Goal: Task Accomplishment & Management: Manage account settings

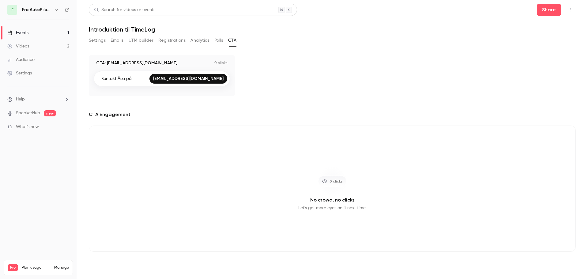
click at [96, 38] on button "Settings" at bounding box center [97, 41] width 17 height 10
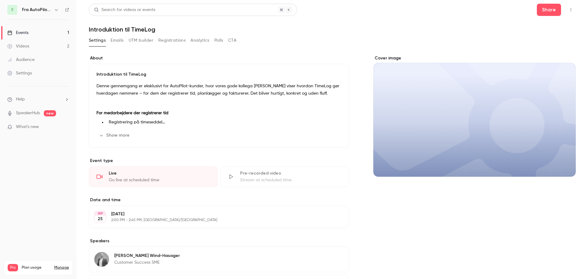
click at [568, 11] on icon "button" at bounding box center [570, 10] width 5 height 4
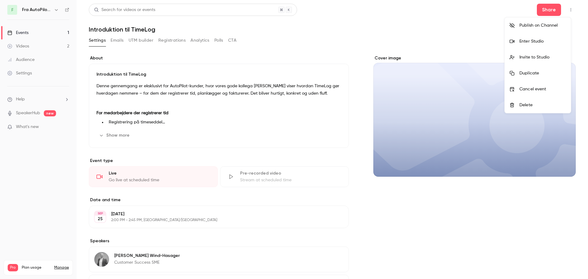
click at [536, 42] on div "Enter Studio" at bounding box center [542, 41] width 47 height 6
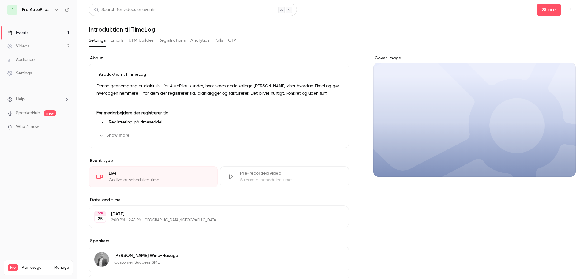
click at [475, 234] on div "Cover image" at bounding box center [474, 215] width 202 height 320
